Goal: Transaction & Acquisition: Purchase product/service

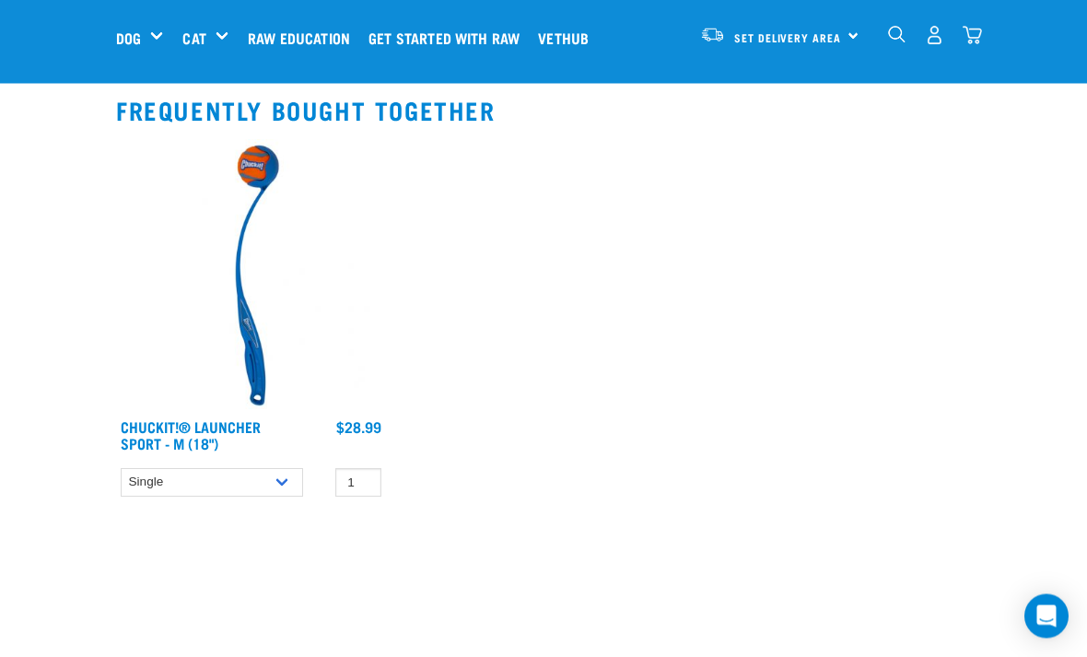
scroll to position [713, 0]
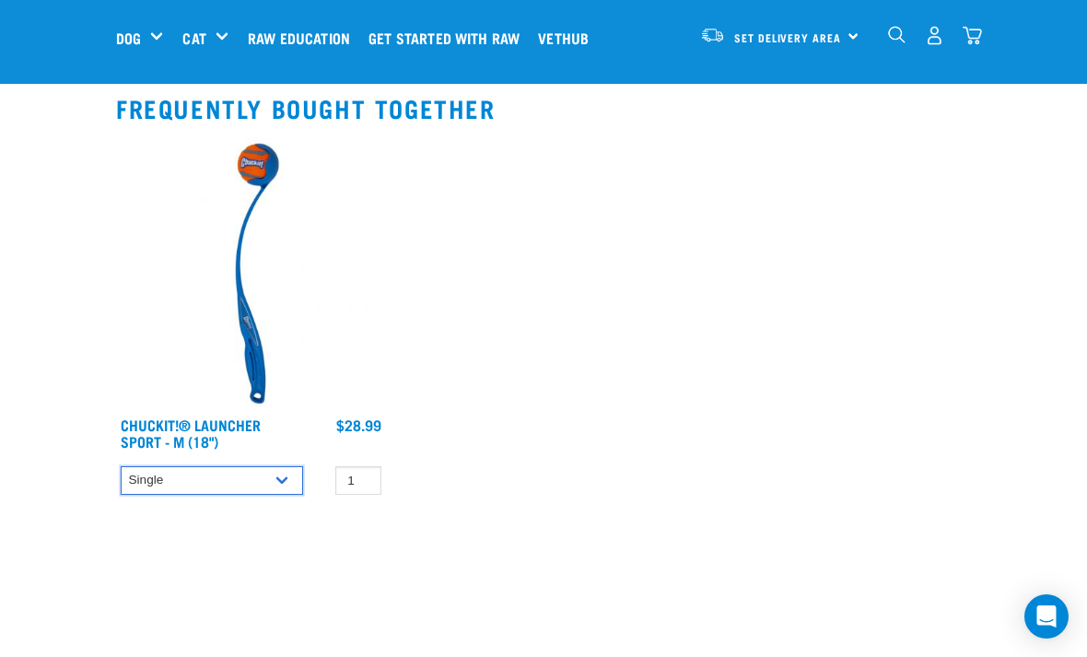
click at [283, 486] on select "Single" at bounding box center [212, 480] width 182 height 29
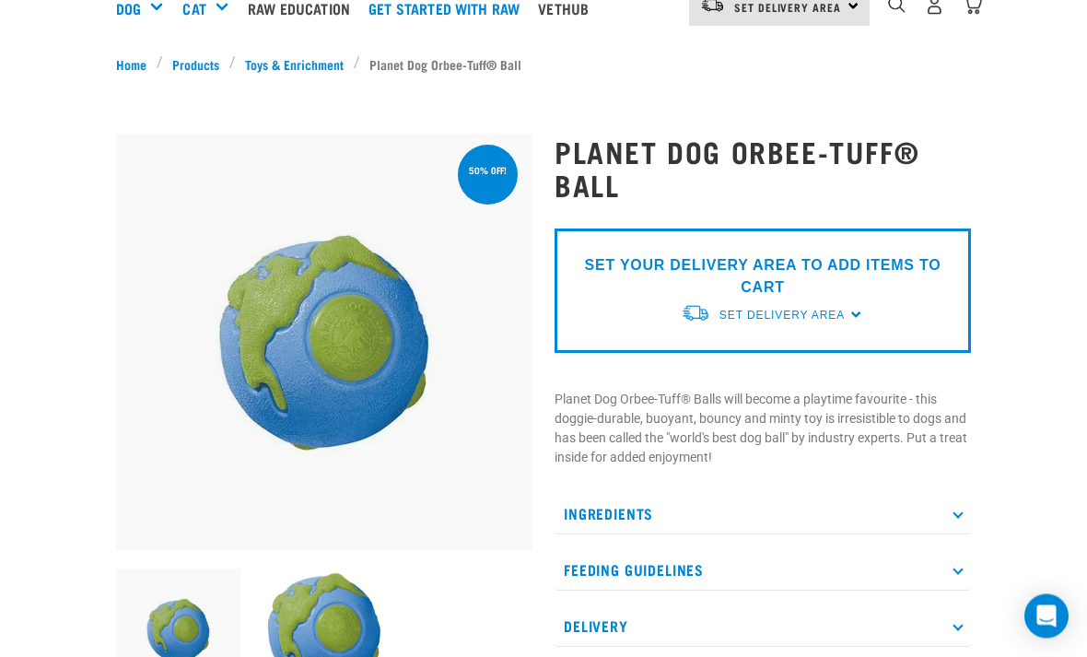
scroll to position [0, 0]
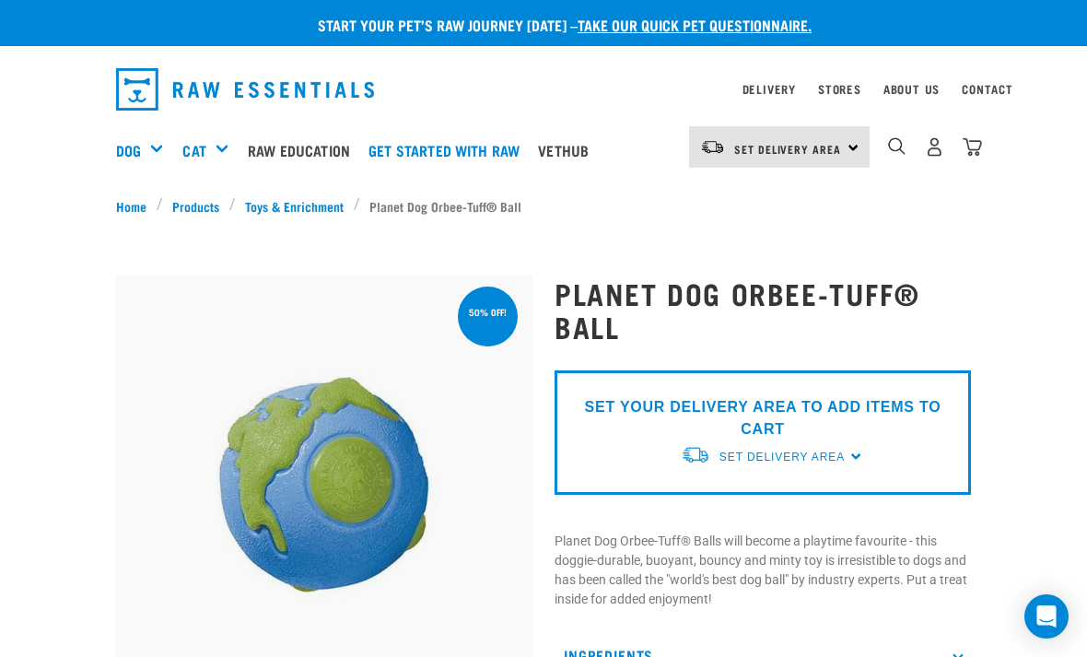
click at [858, 445] on div "SET YOUR DELIVERY AREA TO ADD ITEMS TO CART Set Delivery Area North Island Sout…" at bounding box center [763, 432] width 417 height 124
click at [841, 152] on span "Set Delivery Area" at bounding box center [788, 149] width 107 height 6
click at [752, 196] on link "[GEOGRAPHIC_DATA]" at bounding box center [777, 199] width 177 height 41
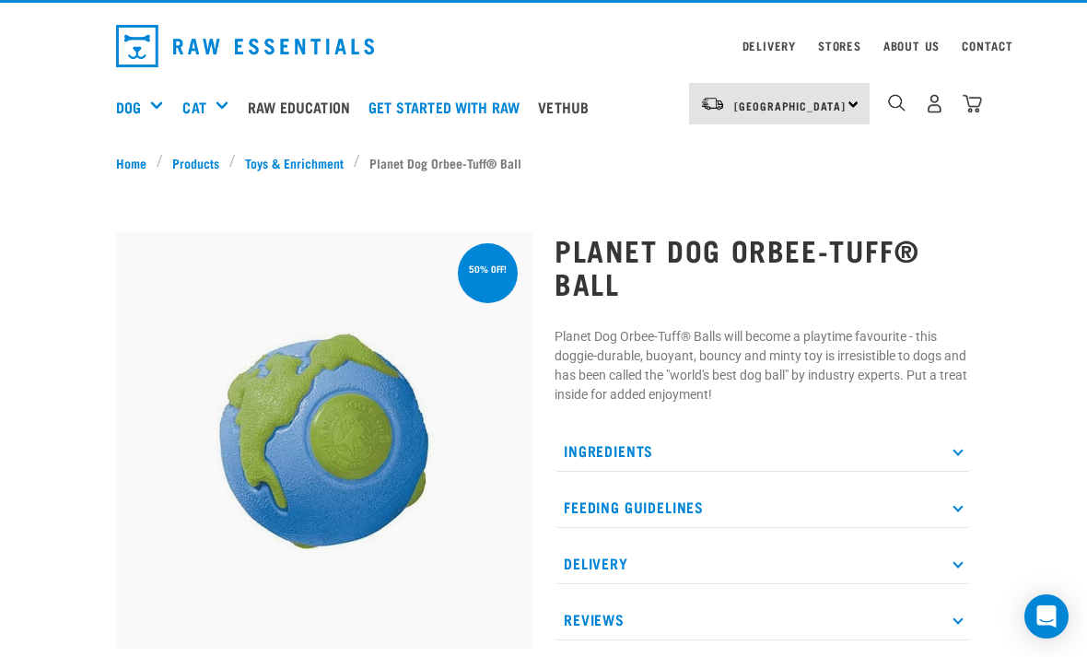
scroll to position [44, 0]
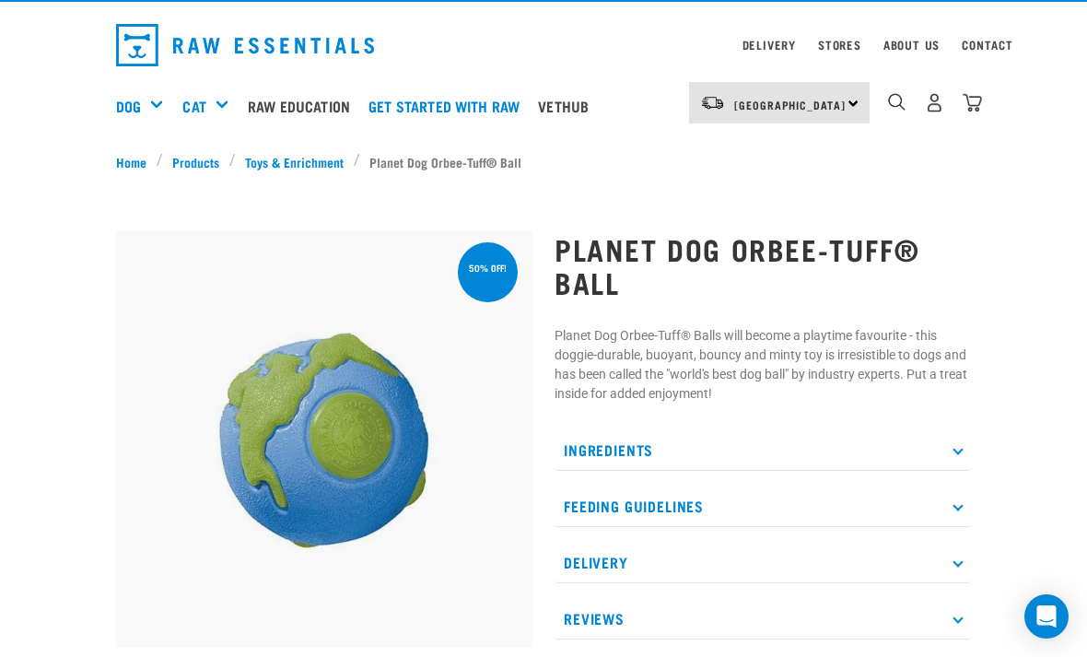
click at [947, 453] on p "Ingredients" at bounding box center [763, 449] width 417 height 41
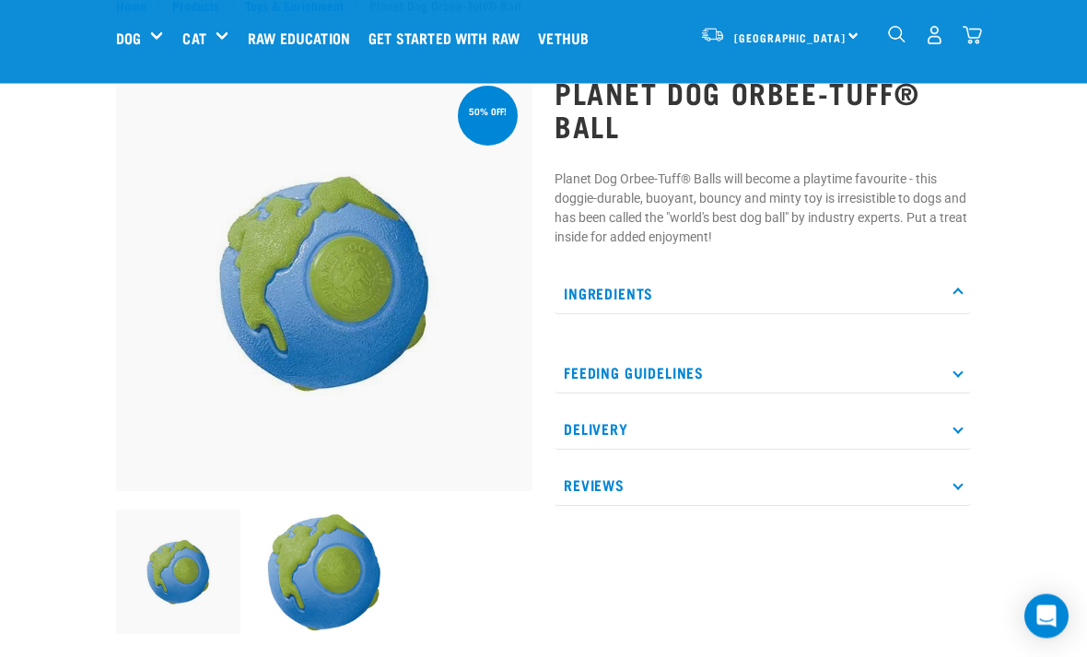
scroll to position [76, 0]
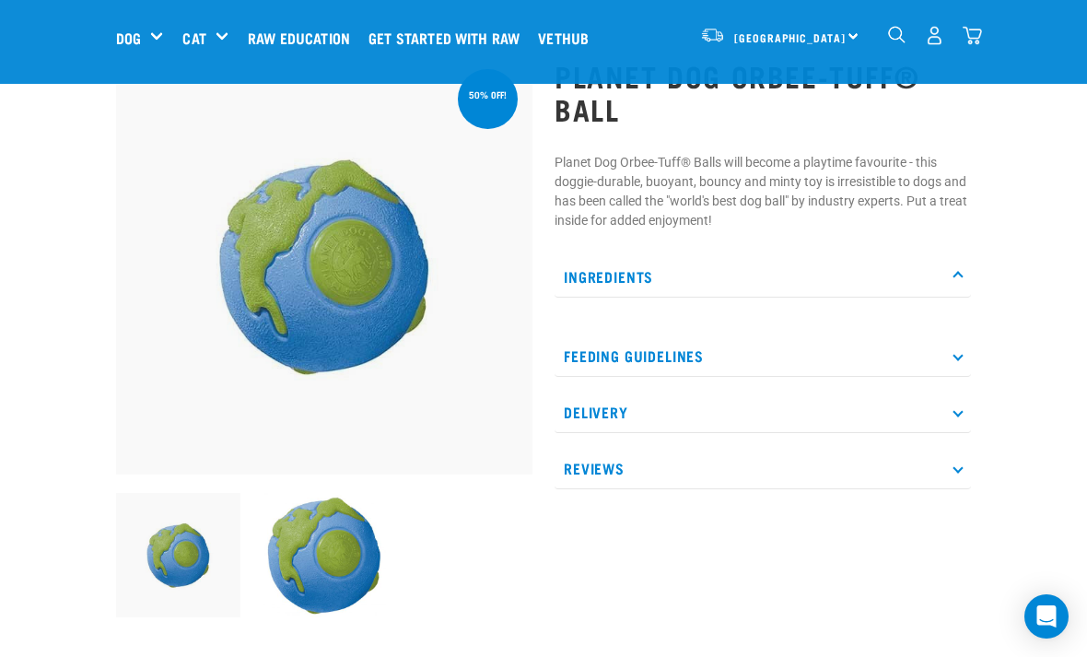
click at [960, 362] on p "Feeding Guidelines" at bounding box center [763, 355] width 417 height 41
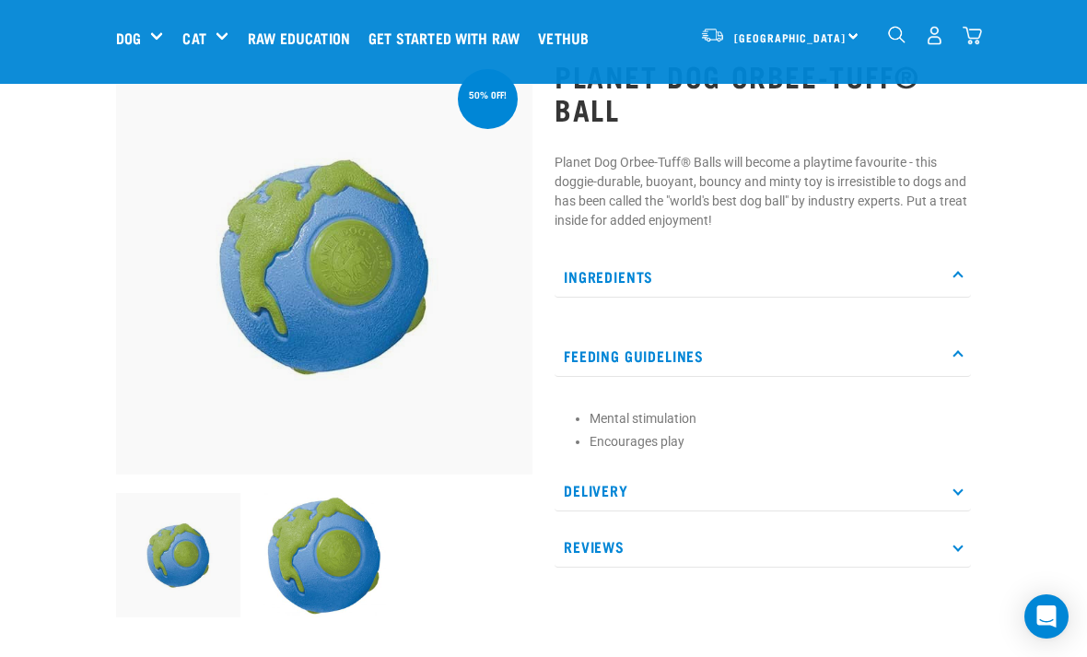
click at [967, 365] on p "Feeding Guidelines" at bounding box center [763, 355] width 417 height 41
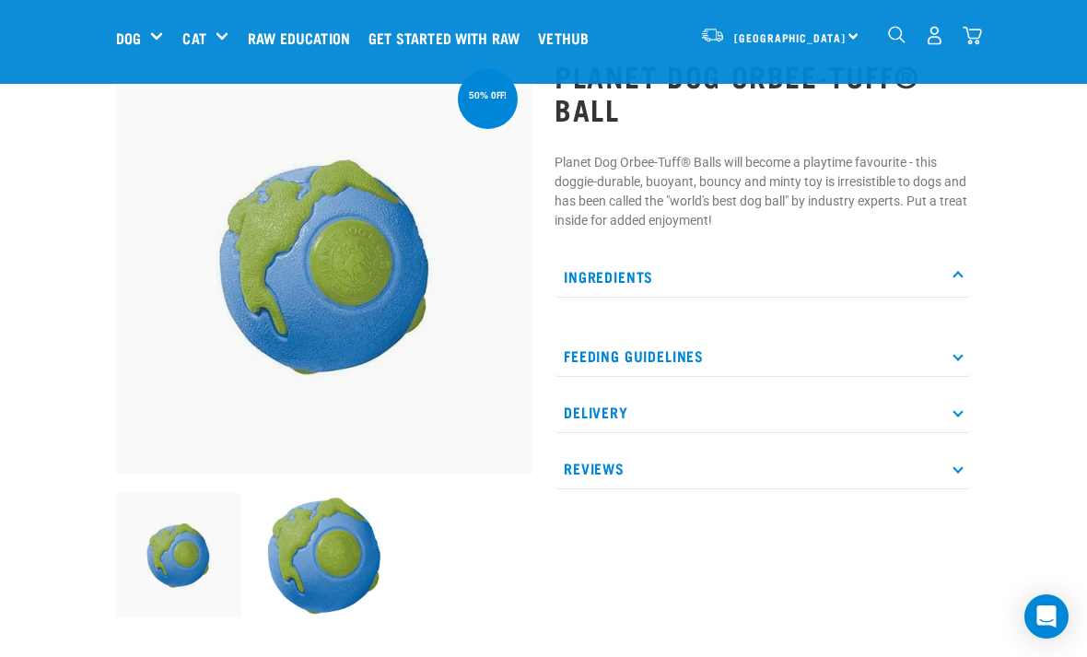
click at [956, 411] on icon at bounding box center [958, 411] width 10 height 10
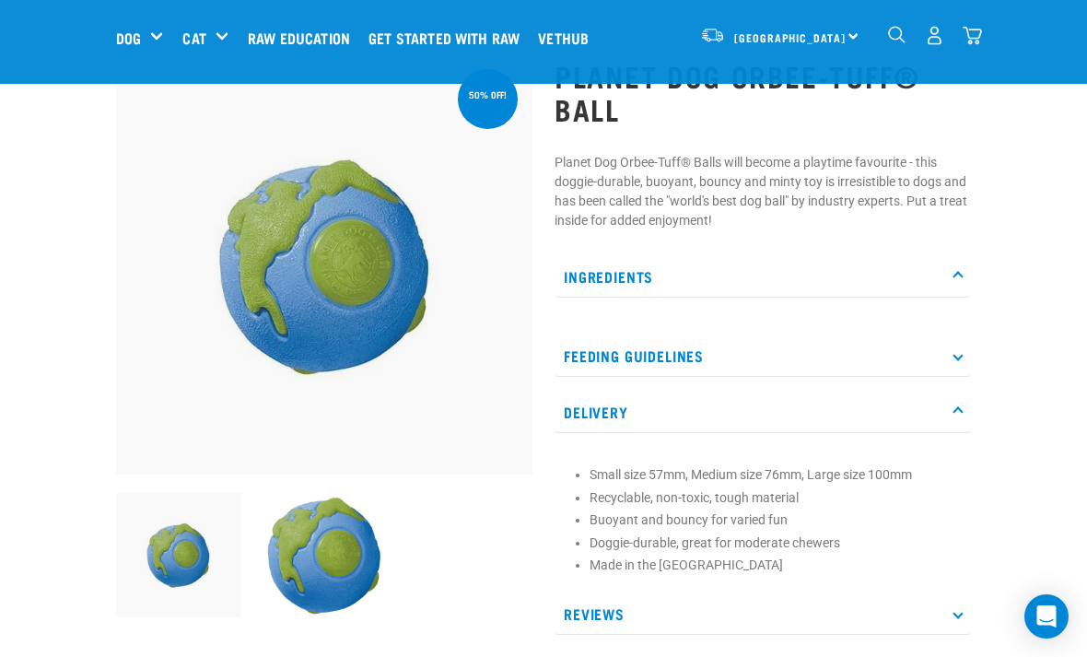
scroll to position [0, 0]
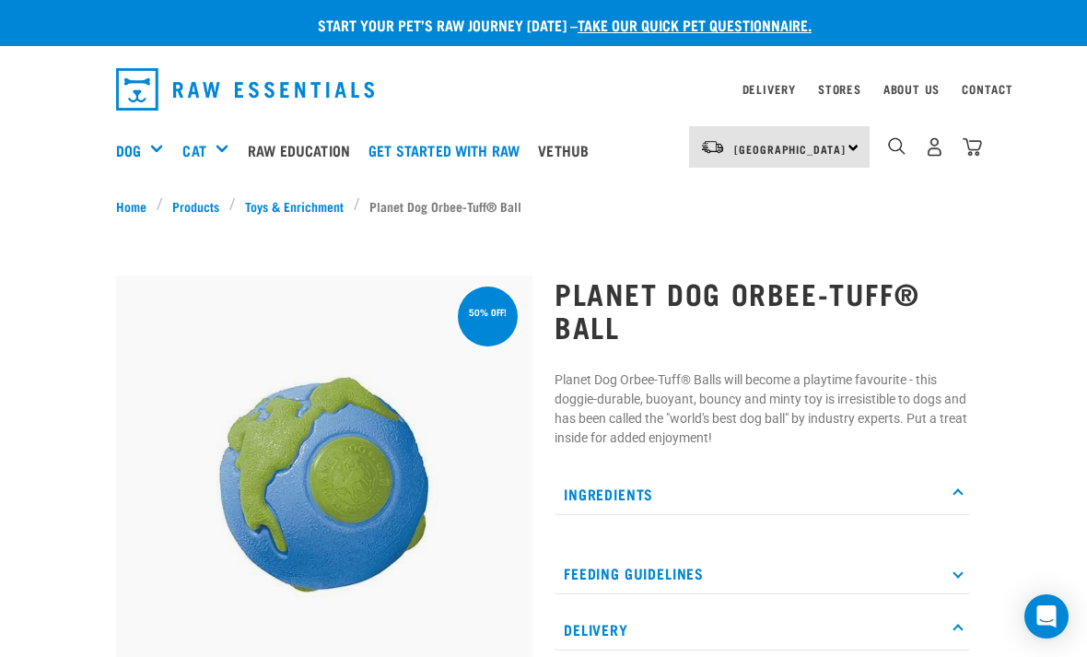
click at [316, 464] on img at bounding box center [324, 484] width 417 height 417
